Goal: Transaction & Acquisition: Purchase product/service

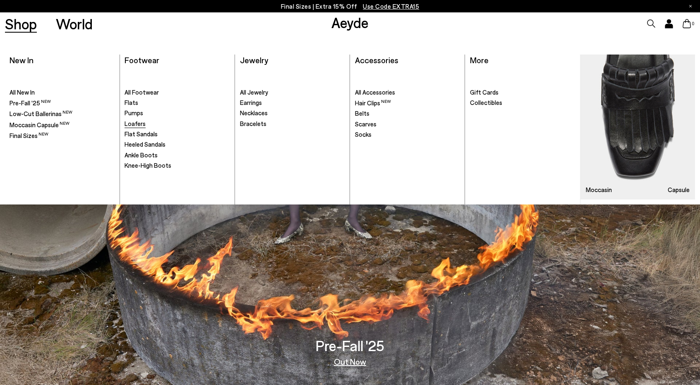
click at [134, 125] on span "Loafers" at bounding box center [134, 123] width 21 height 7
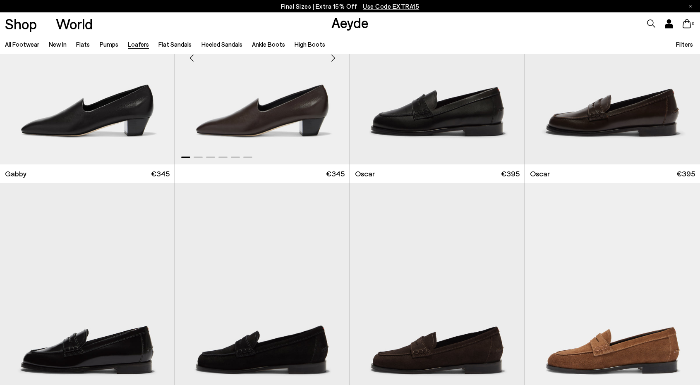
scroll to position [1487, 0]
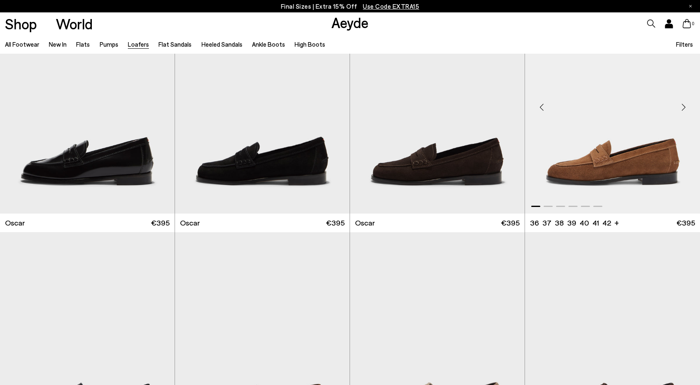
click at [610, 186] on img "1 / 6" at bounding box center [612, 103] width 175 height 219
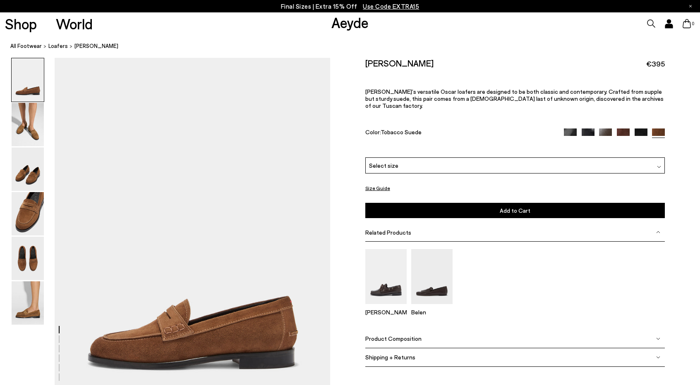
click at [475, 162] on div "Select size" at bounding box center [515, 166] width 300 height 16
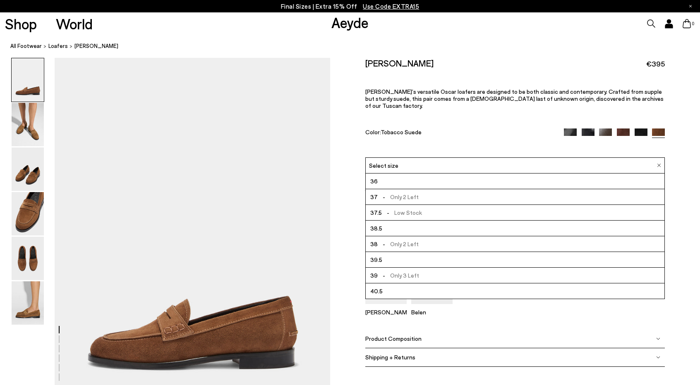
click at [409, 239] on span "- Only 2 Left" at bounding box center [398, 244] width 41 height 10
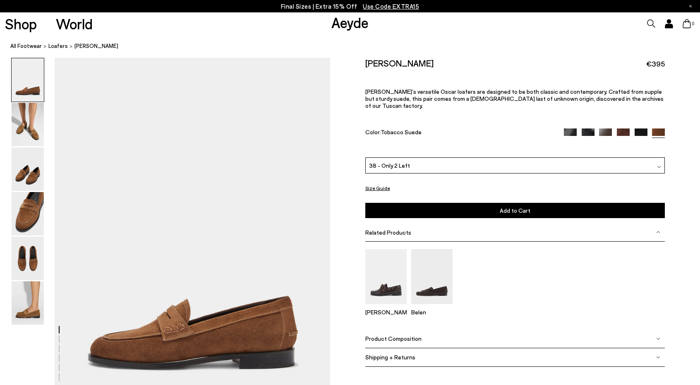
click at [466, 203] on button "Add to Cart Select a Size First" at bounding box center [515, 210] width 300 height 15
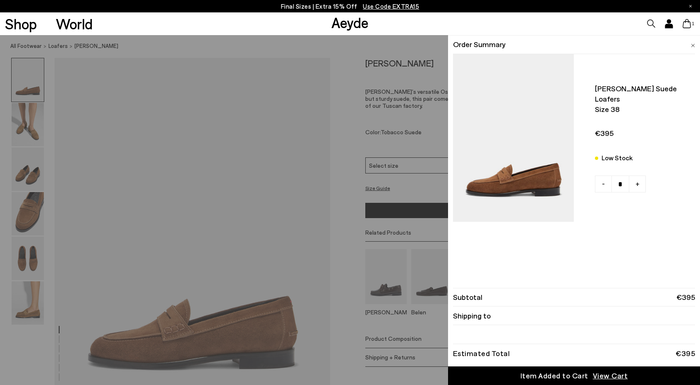
click at [360, 203] on div "Quick Add Color Size View Details Order Summary Oscar suede loafers Size 38 Low…" at bounding box center [350, 210] width 700 height 350
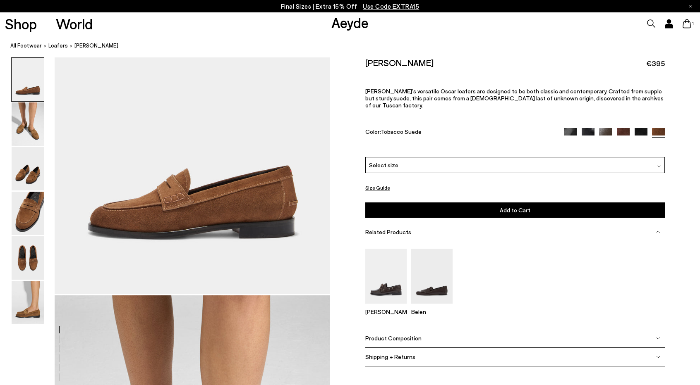
click at [360, 203] on div "Size Guide Shoes Belt Our shoes come in European sizing. The easiest way to mea…" at bounding box center [515, 217] width 370 height 321
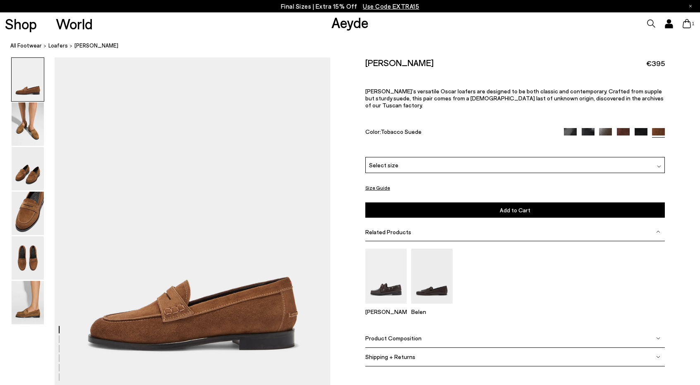
scroll to position [15, 0]
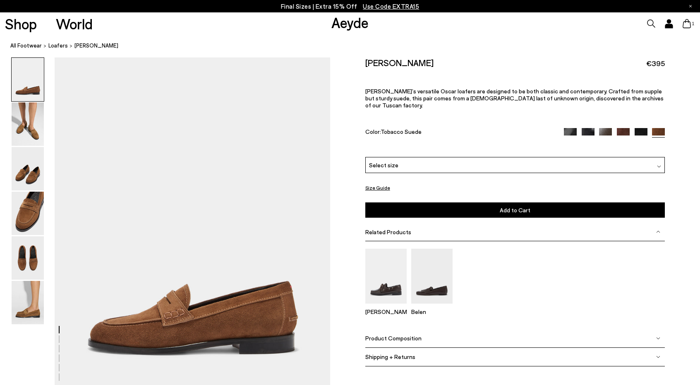
click at [601, 128] on img at bounding box center [605, 134] width 13 height 13
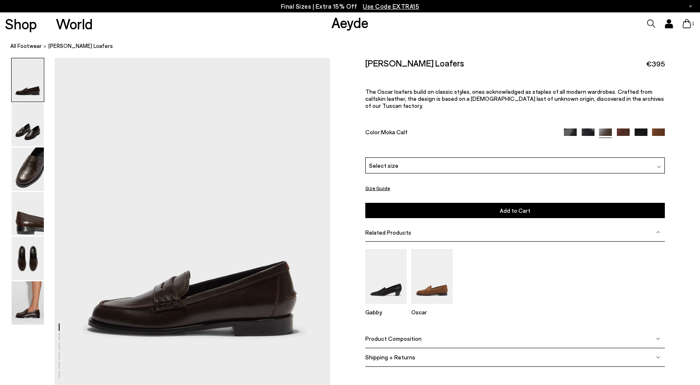
click at [538, 158] on div "Select size" at bounding box center [515, 166] width 300 height 16
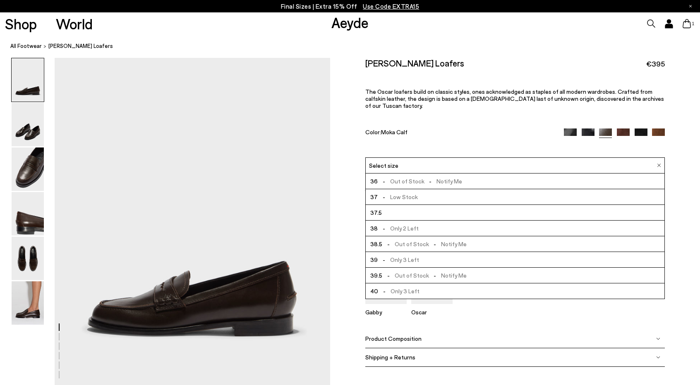
click at [429, 222] on li "38 - Only 2 Left" at bounding box center [515, 229] width 299 height 16
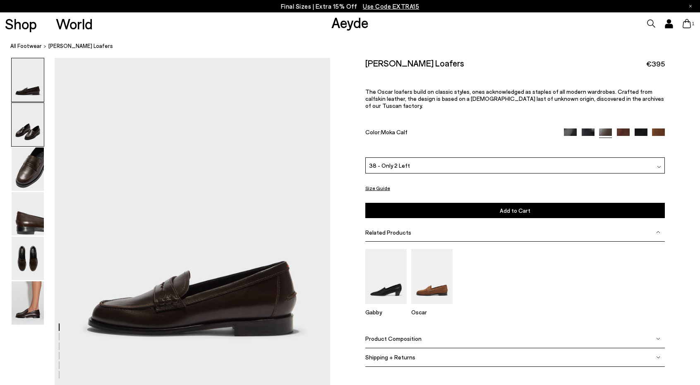
click at [36, 134] on img at bounding box center [28, 124] width 32 height 43
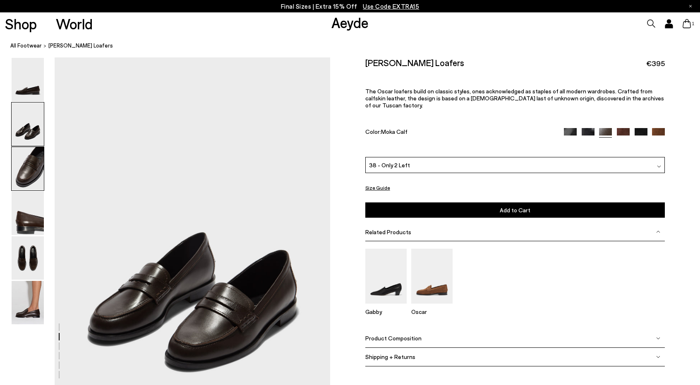
click at [29, 167] on img at bounding box center [28, 168] width 32 height 43
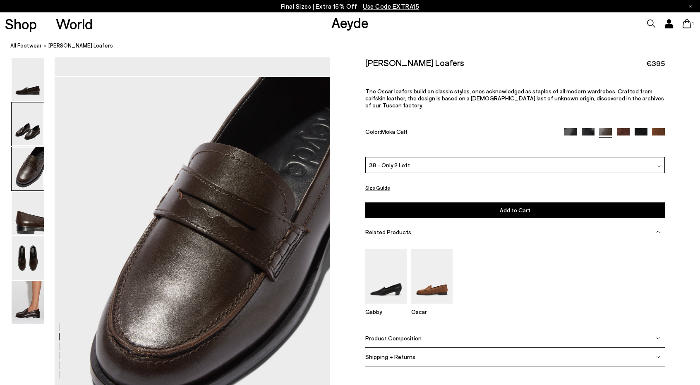
scroll to position [698, 0]
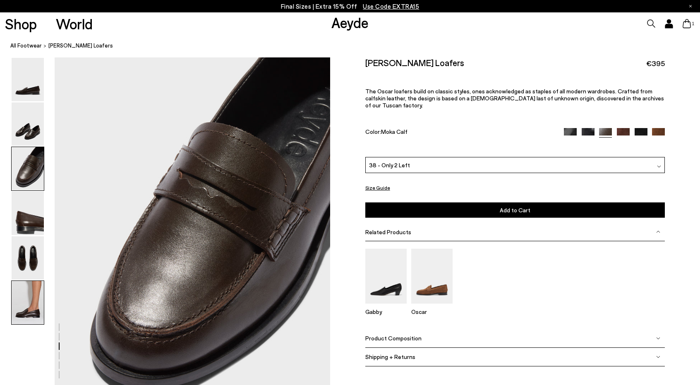
click at [31, 292] on img at bounding box center [28, 302] width 32 height 43
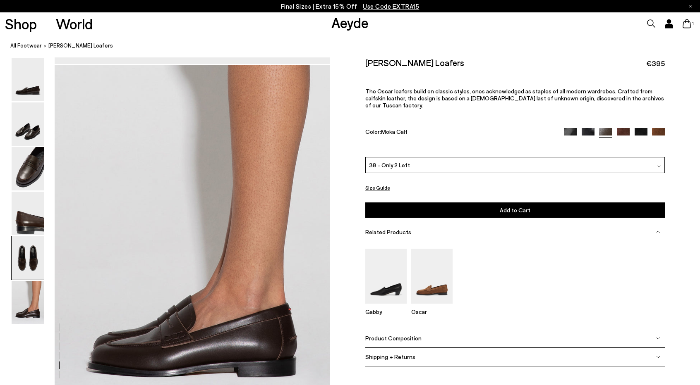
scroll to position [1861, 0]
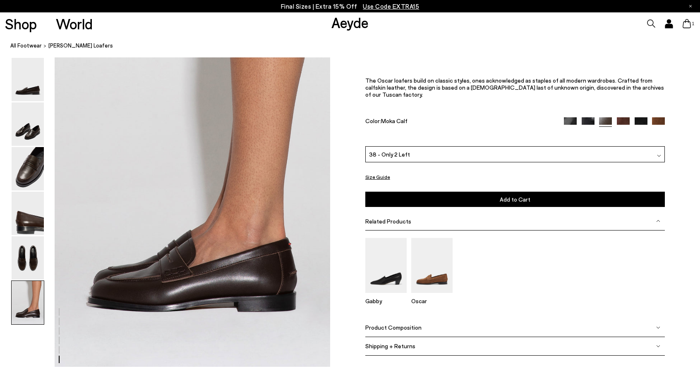
click at [562, 155] on div "38 - Only 2 Left" at bounding box center [515, 154] width 300 height 16
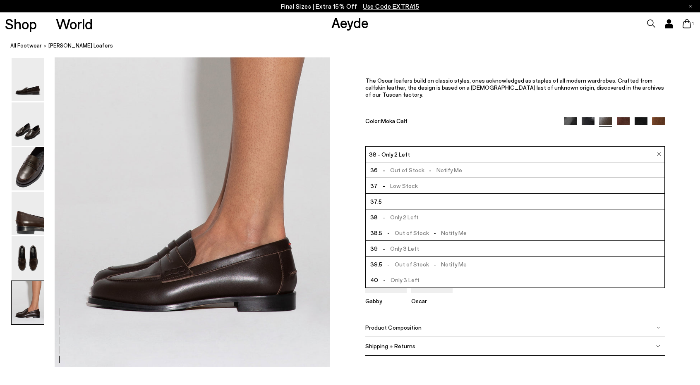
click at [523, 136] on div "Oscar Leather Loafers €395 The Oscar loafers build on classic styles, ones ackn…" at bounding box center [515, 96] width 300 height 100
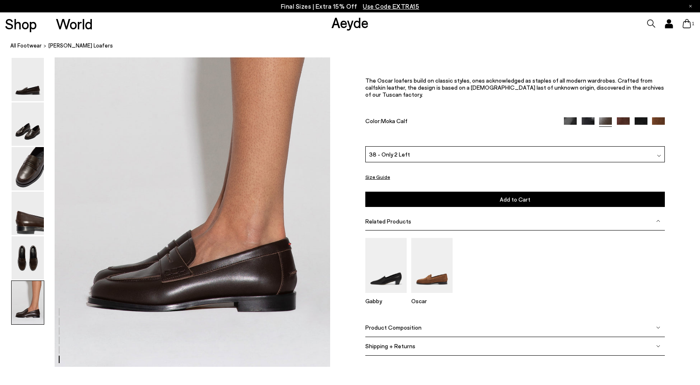
click at [626, 121] on img at bounding box center [623, 123] width 13 height 13
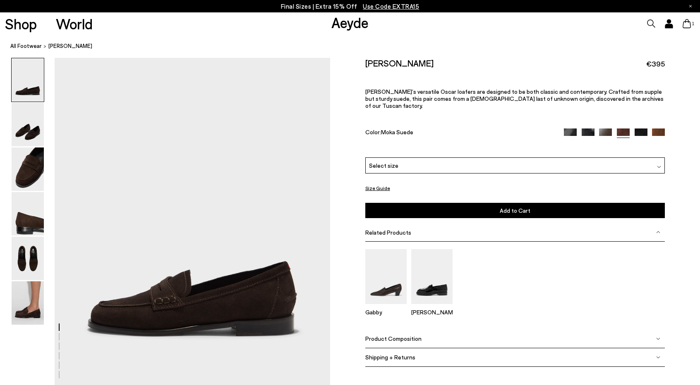
click at [438, 163] on div "Select size" at bounding box center [515, 166] width 300 height 16
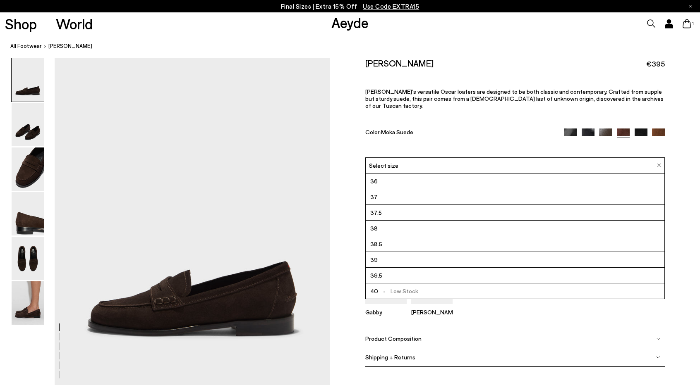
click at [450, 134] on div "Oscar Suede Loafers €395 Aeyde’s versatile Oscar loafers are designed to be bot…" at bounding box center [515, 108] width 300 height 100
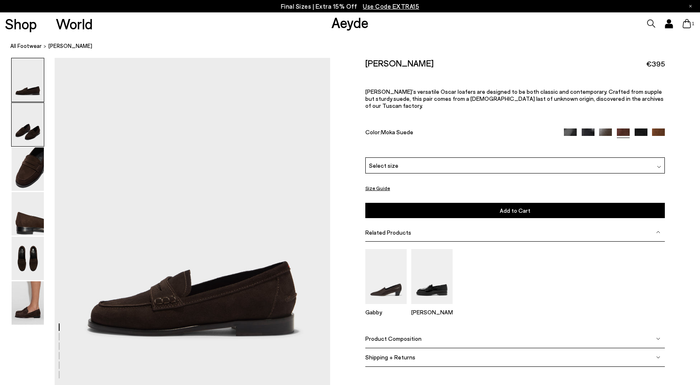
click at [14, 132] on img at bounding box center [28, 124] width 32 height 43
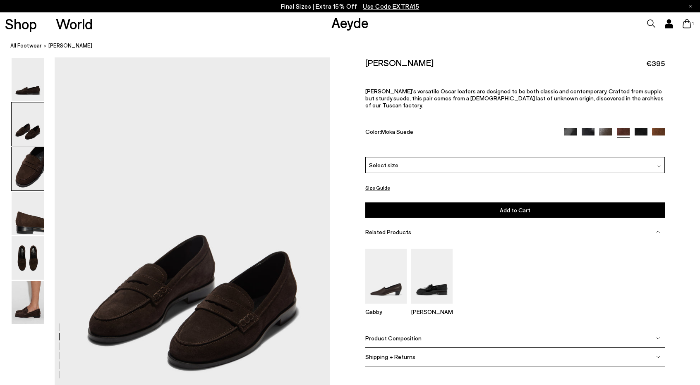
click at [27, 172] on img at bounding box center [28, 168] width 32 height 43
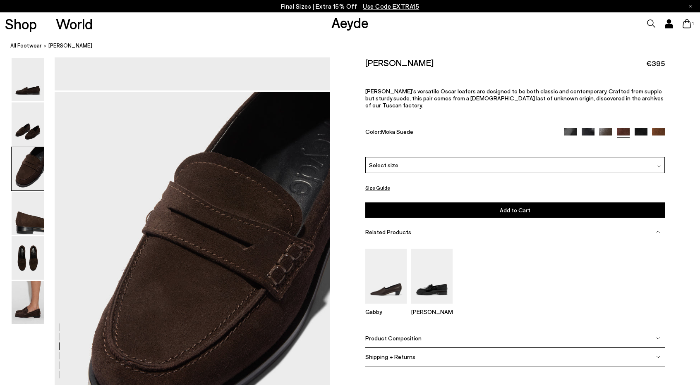
scroll to position [698, 0]
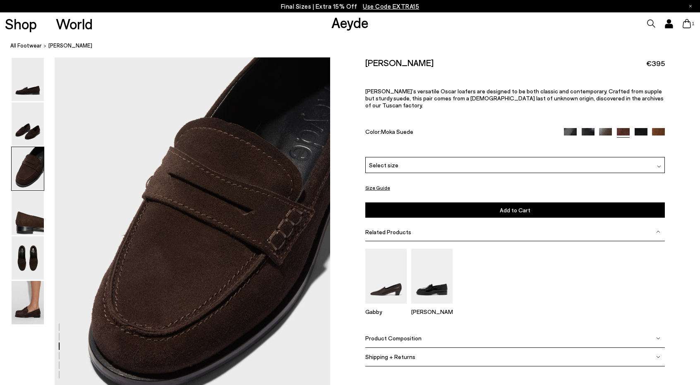
click at [662, 128] on img at bounding box center [658, 134] width 13 height 13
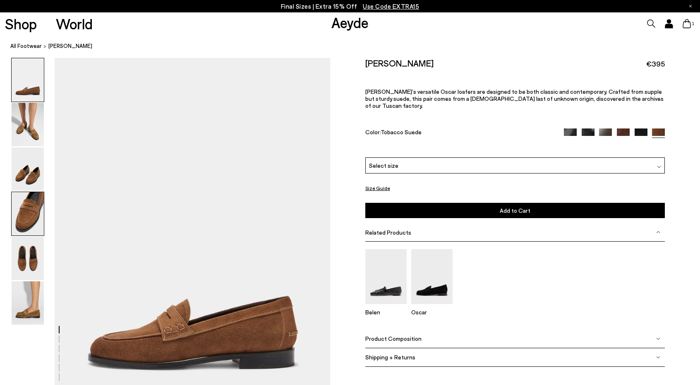
click at [33, 214] on img at bounding box center [28, 213] width 32 height 43
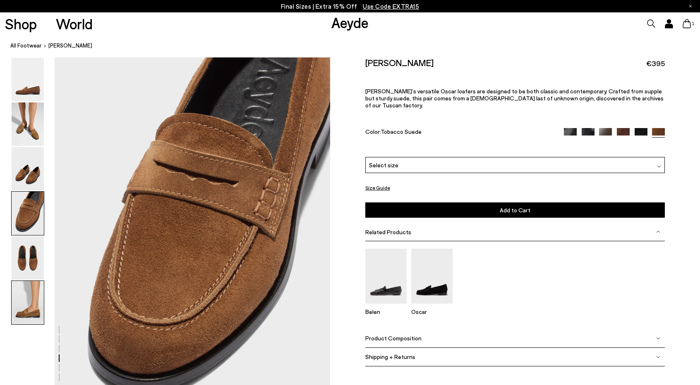
click at [26, 287] on img at bounding box center [28, 302] width 32 height 43
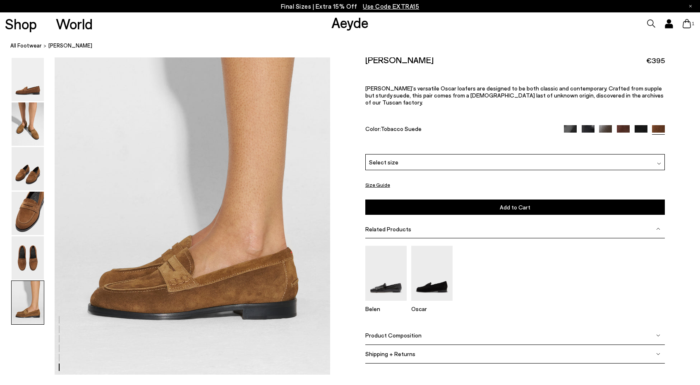
scroll to position [1900, 0]
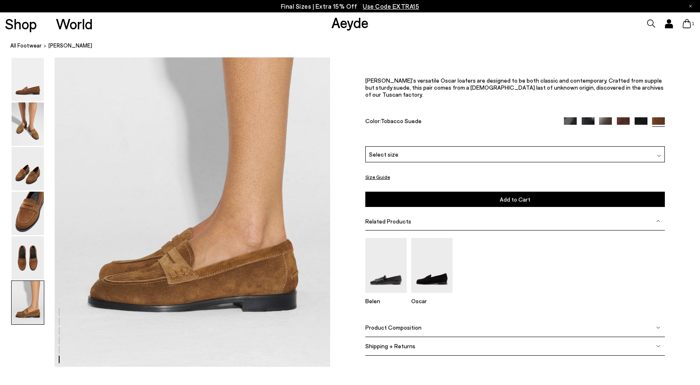
click at [608, 121] on img at bounding box center [605, 123] width 13 height 13
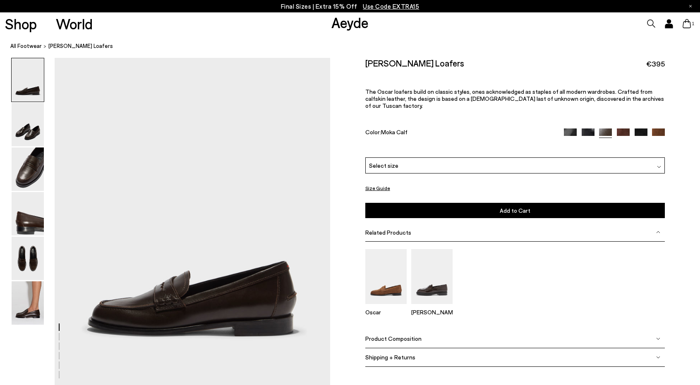
click at [463, 158] on div "Select size" at bounding box center [515, 166] width 300 height 16
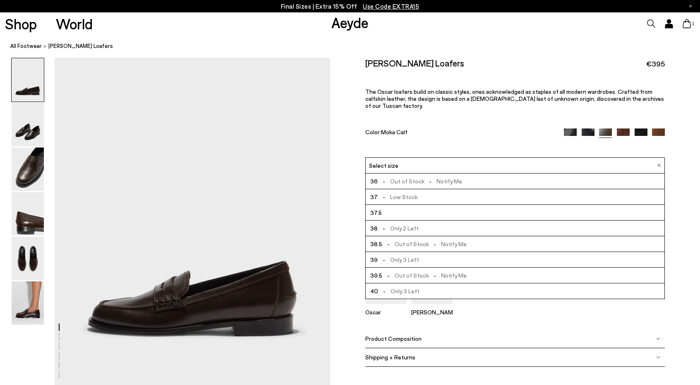
click at [481, 133] on div "Oscar Leather Loafers €395 The Oscar loafers build on classic styles, ones ackn…" at bounding box center [515, 108] width 300 height 100
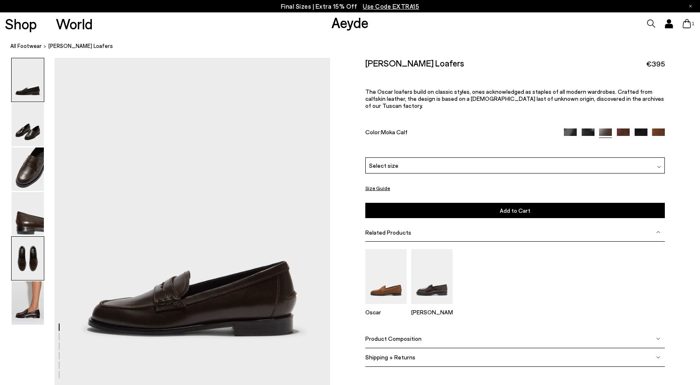
click at [35, 243] on img at bounding box center [28, 258] width 32 height 43
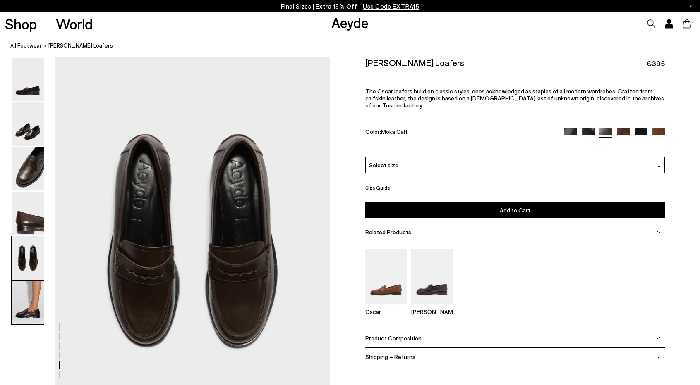
click at [23, 305] on img at bounding box center [28, 302] width 32 height 43
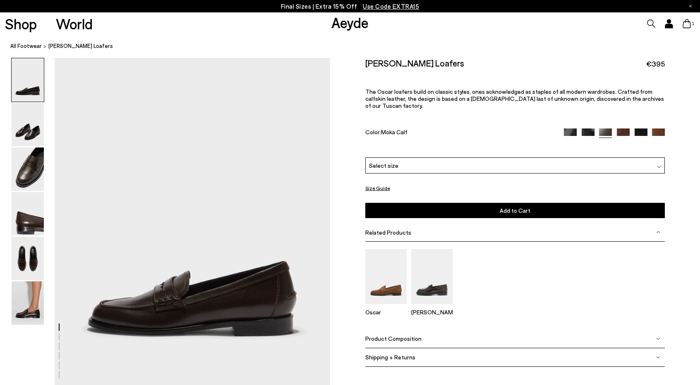
click at [687, 27] on icon at bounding box center [686, 23] width 8 height 9
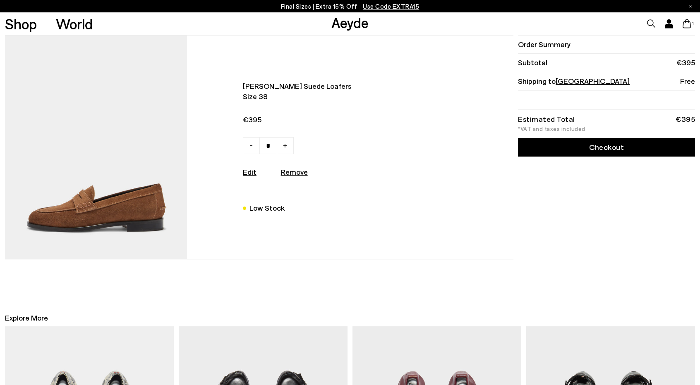
click at [668, 24] on icon at bounding box center [668, 26] width 7 height 4
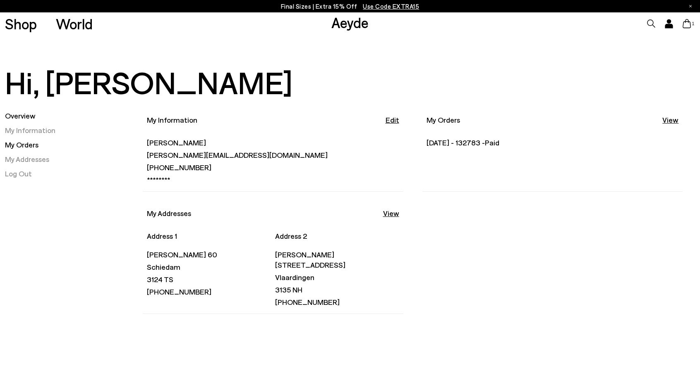
click at [34, 146] on link "My Orders" at bounding box center [21, 144] width 33 height 9
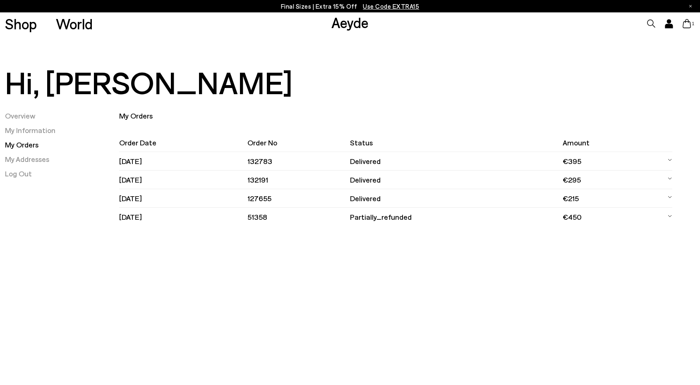
click at [487, 163] on td "delivered" at bounding box center [456, 161] width 212 height 19
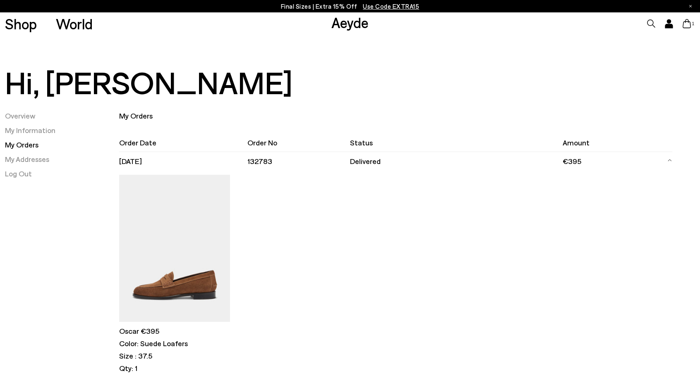
drag, startPoint x: 282, startPoint y: 160, endPoint x: 246, endPoint y: 158, distance: 36.9
drag, startPoint x: 246, startPoint y: 158, endPoint x: 95, endPoint y: 187, distance: 153.3
click at [95, 187] on div "Overview My Information My Orders My Addresses Log Out" at bounding box center [62, 327] width 115 height 433
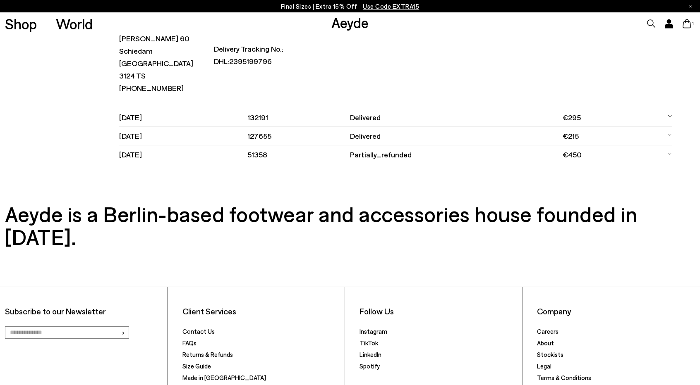
scroll to position [435, 0]
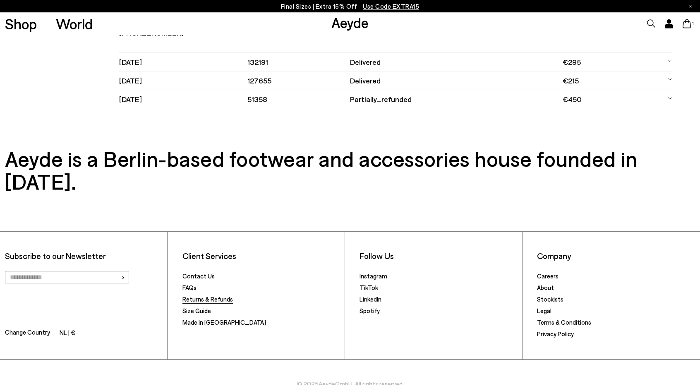
click at [215, 296] on link "Returns & Refunds" at bounding box center [207, 299] width 50 height 7
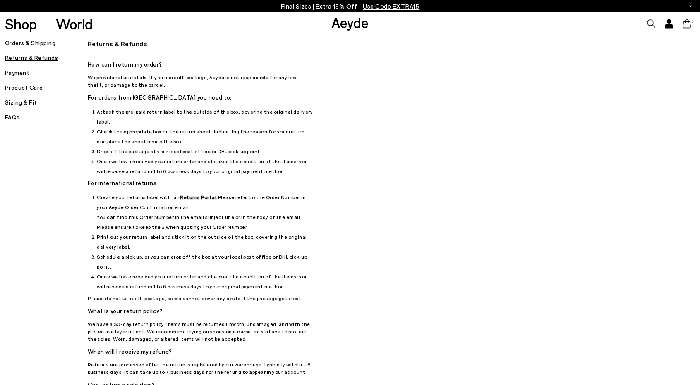
click at [181, 194] on u "Returns Portal." at bounding box center [199, 197] width 38 height 6
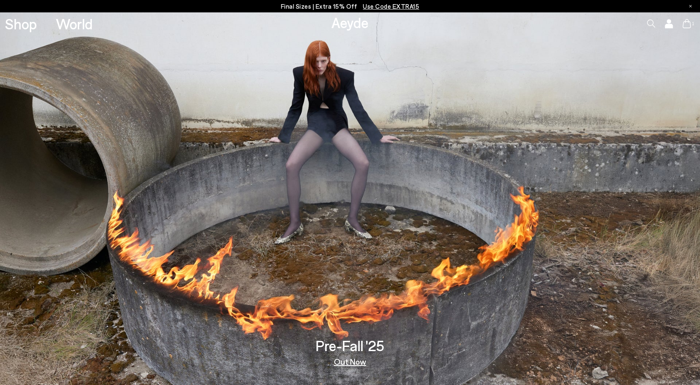
click at [667, 24] on icon at bounding box center [668, 26] width 7 height 4
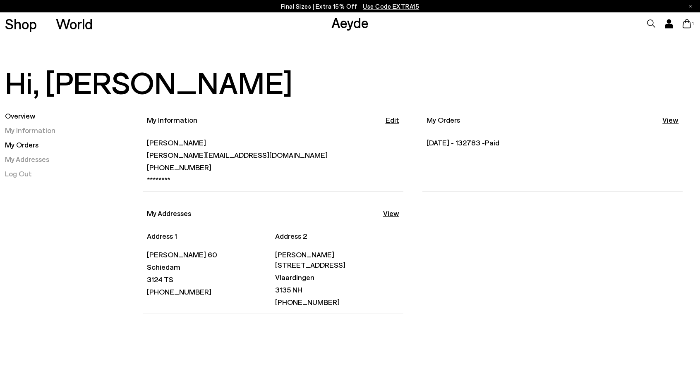
click at [33, 146] on link "My Orders" at bounding box center [21, 144] width 33 height 9
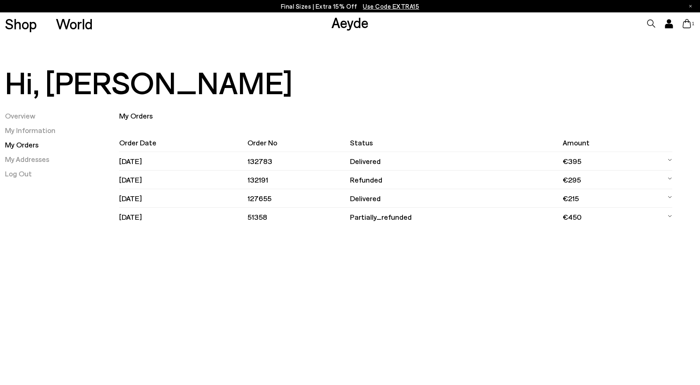
click at [208, 161] on td "[DATE]" at bounding box center [183, 161] width 128 height 19
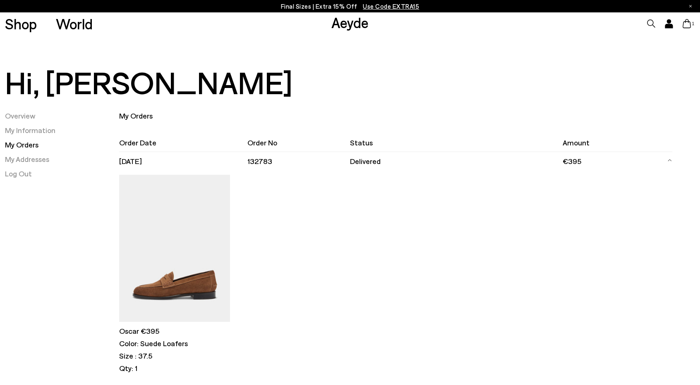
click at [278, 164] on td "132783" at bounding box center [298, 161] width 103 height 19
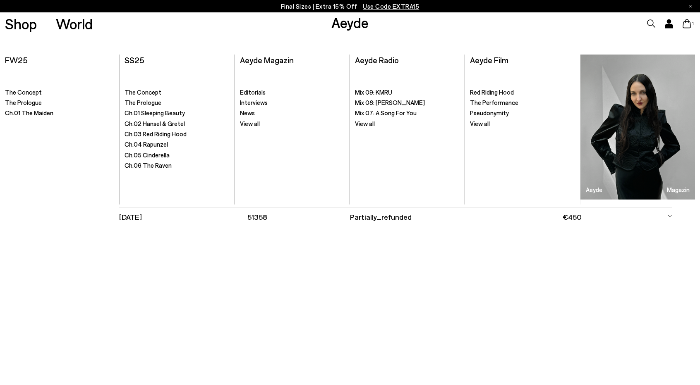
click at [343, 21] on link "Aeyde" at bounding box center [349, 22] width 37 height 17
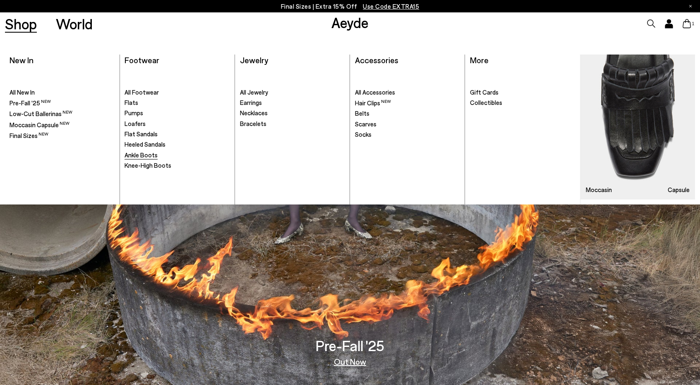
click at [147, 156] on span "Ankle Boots" at bounding box center [140, 154] width 33 height 7
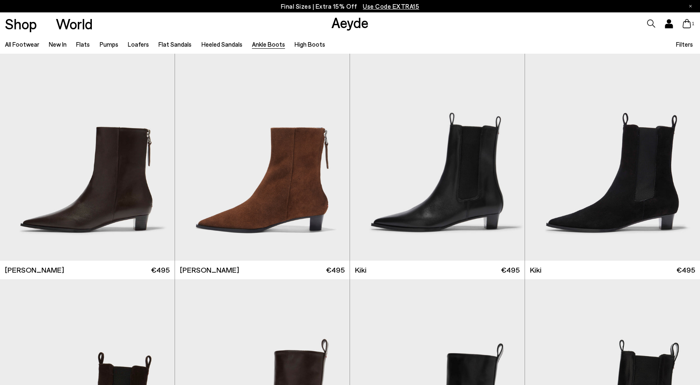
scroll to position [1200, 0]
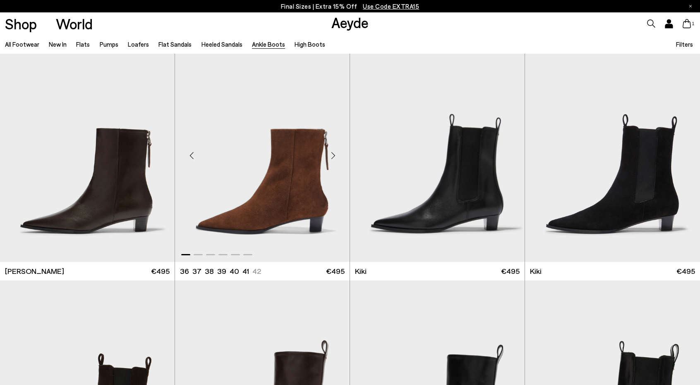
click at [334, 159] on div "Next slide" at bounding box center [332, 155] width 25 height 25
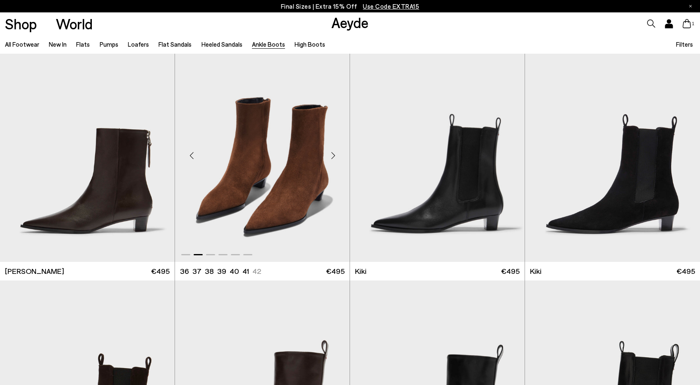
click at [334, 159] on div "Next slide" at bounding box center [332, 155] width 25 height 25
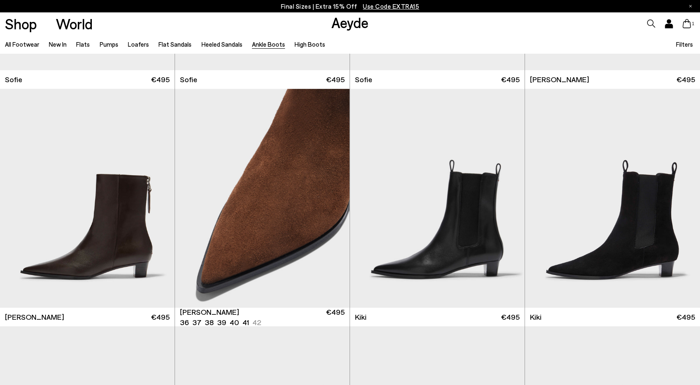
scroll to position [1119, 0]
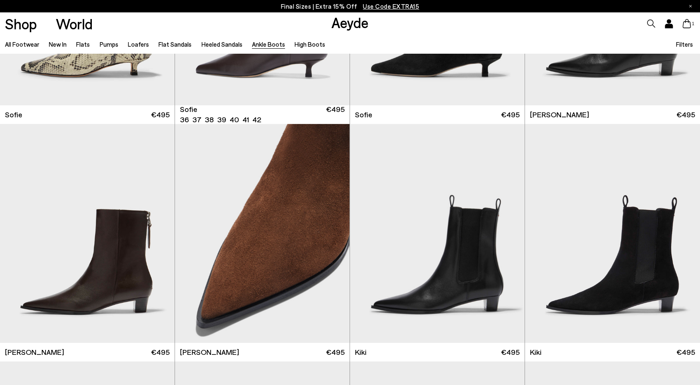
click at [690, 27] on icon at bounding box center [687, 23] width 8 height 9
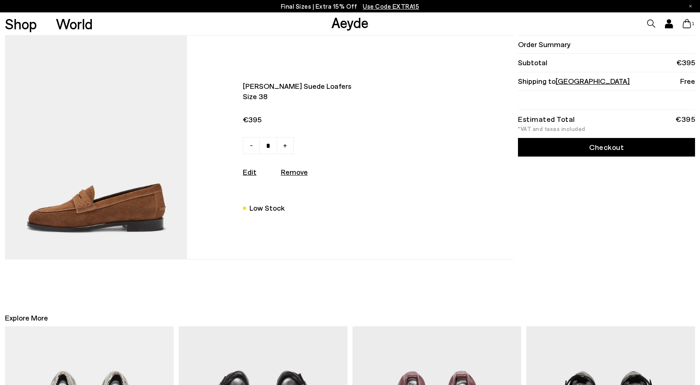
click at [110, 208] on img at bounding box center [96, 148] width 182 height 224
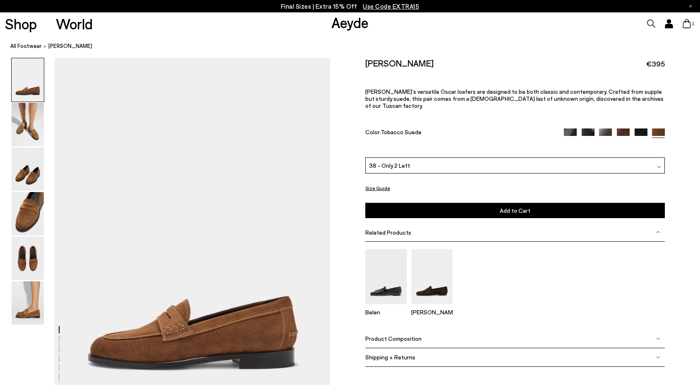
click at [470, 165] on div "38 - Only 2 Left" at bounding box center [515, 166] width 300 height 16
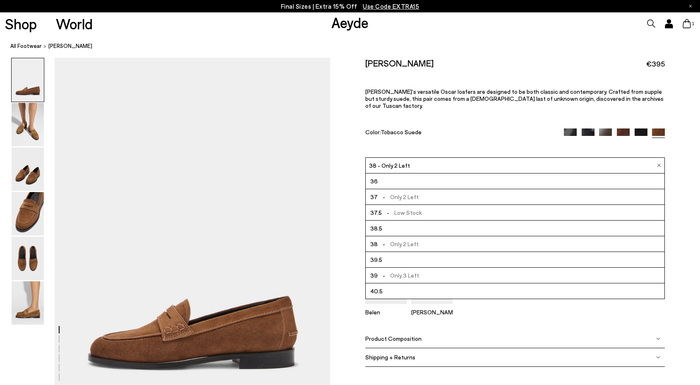
click at [461, 135] on div "[PERSON_NAME] €395 [PERSON_NAME]’s versatile [PERSON_NAME] loafers are designed…" at bounding box center [515, 108] width 300 height 100
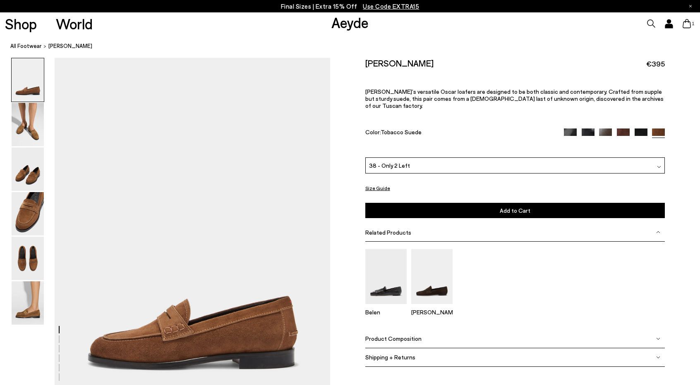
click at [453, 158] on div "38 - Only 2 Left" at bounding box center [515, 166] width 300 height 16
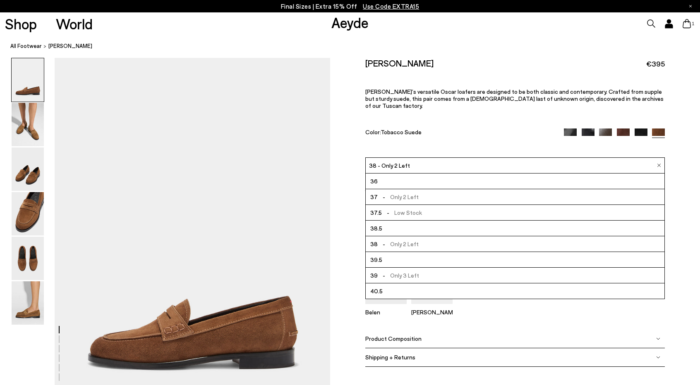
click at [466, 135] on div "[PERSON_NAME] €395 [PERSON_NAME]’s versatile [PERSON_NAME] loafers are designed…" at bounding box center [515, 108] width 300 height 100
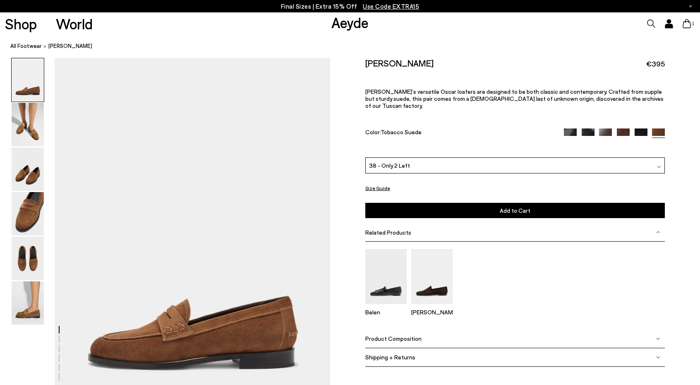
click at [450, 158] on div "38 - Only 2 Left" at bounding box center [515, 166] width 300 height 16
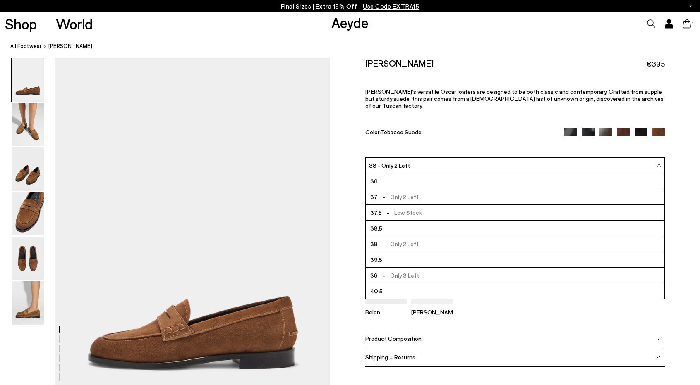
click at [466, 141] on div "[PERSON_NAME] €395 [PERSON_NAME]’s versatile [PERSON_NAME] loafers are designed…" at bounding box center [515, 108] width 300 height 100
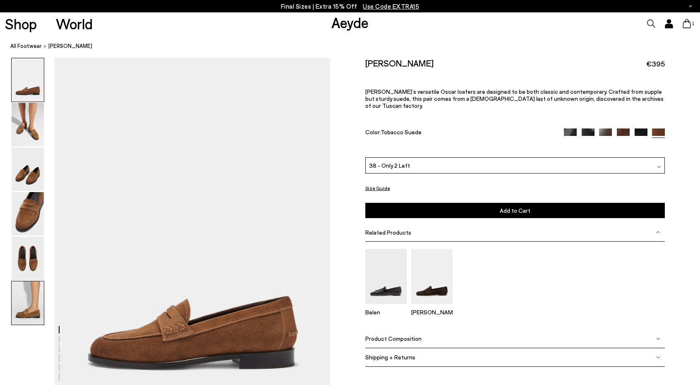
click at [29, 307] on img at bounding box center [28, 303] width 32 height 43
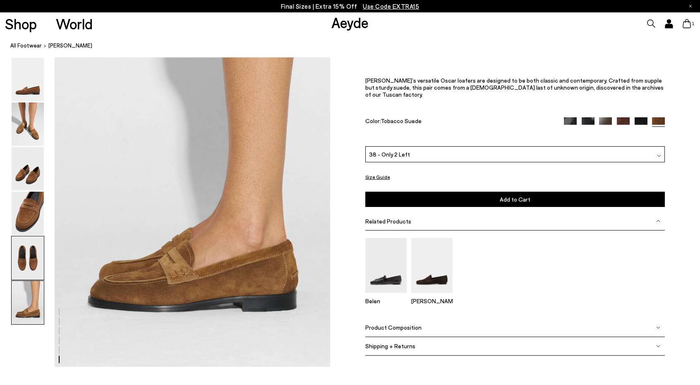
click at [22, 261] on img at bounding box center [28, 258] width 32 height 43
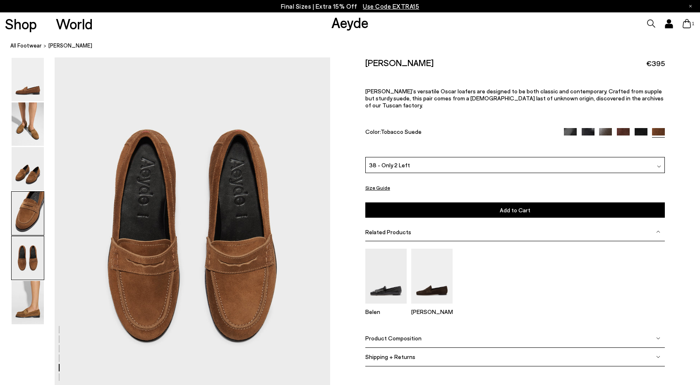
scroll to position [1475, 0]
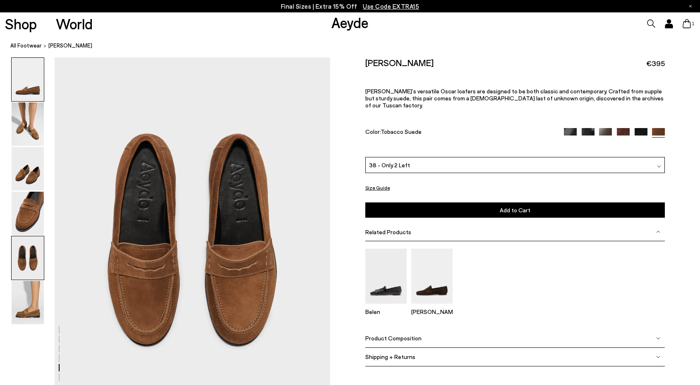
click at [24, 92] on img at bounding box center [28, 79] width 32 height 43
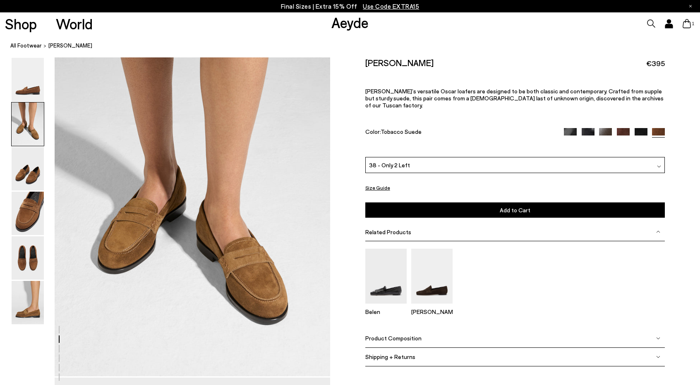
scroll to position [433, 0]
